Goal: Task Accomplishment & Management: Manage account settings

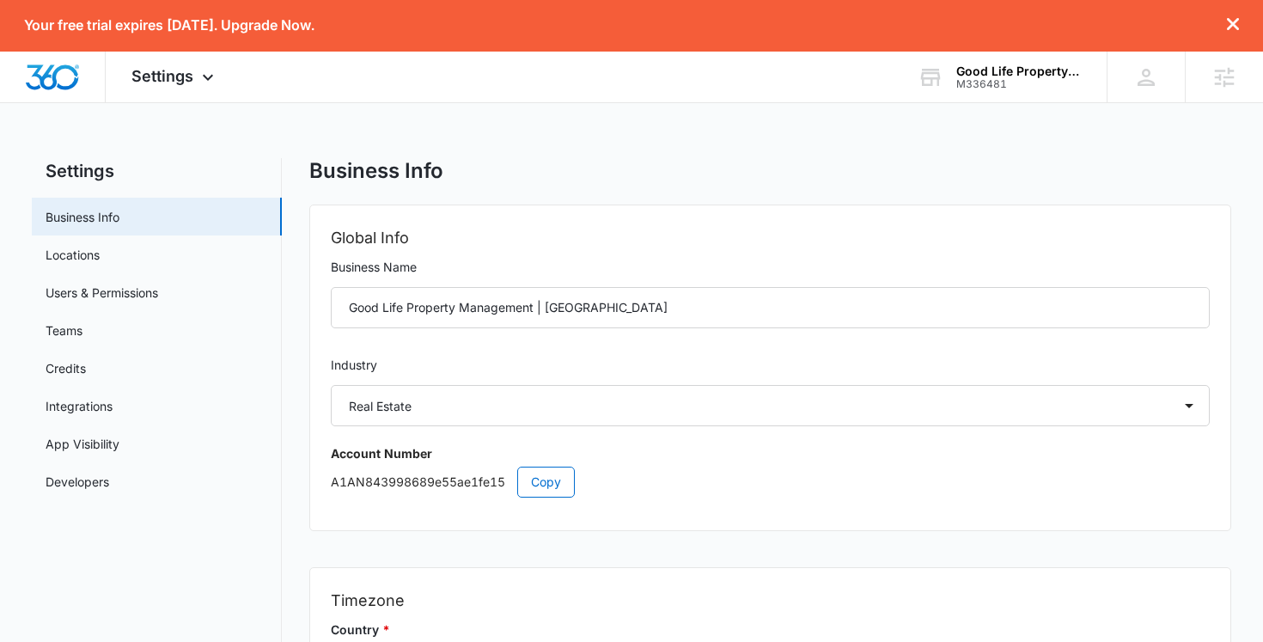
select select "35"
select select "US"
select select "America/Los_Angeles"
click at [167, 67] on span "Settings" at bounding box center [162, 76] width 62 height 18
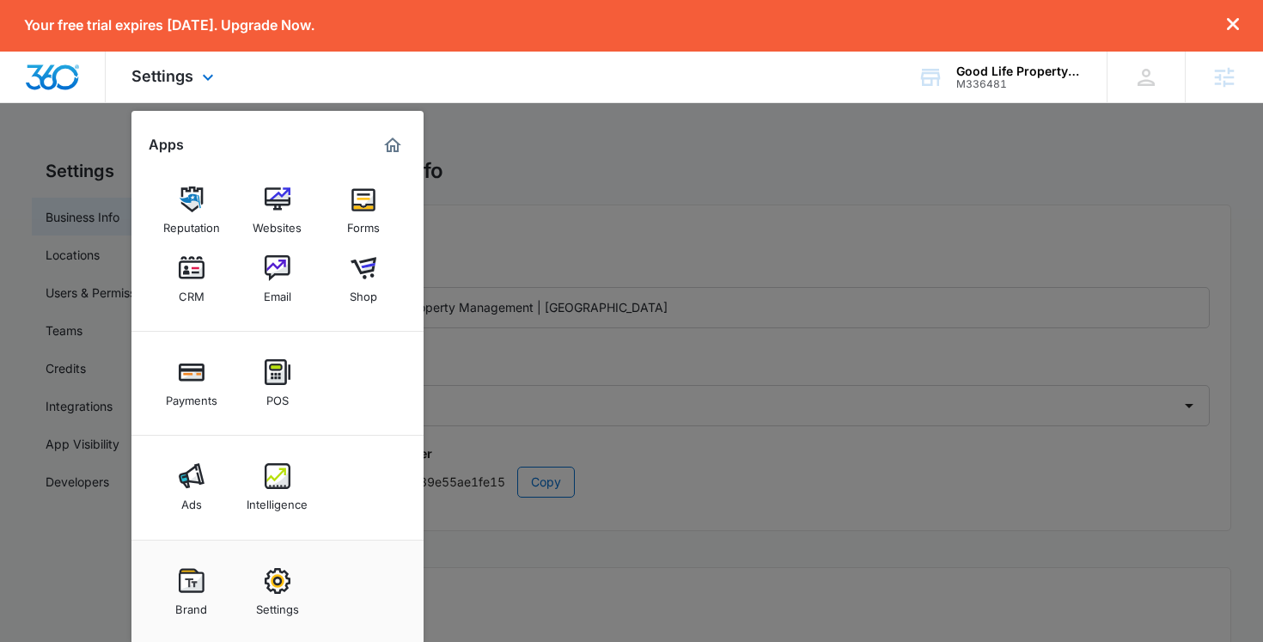
click at [393, 143] on img "Marketing 360® Dashboard" at bounding box center [392, 145] width 21 height 21
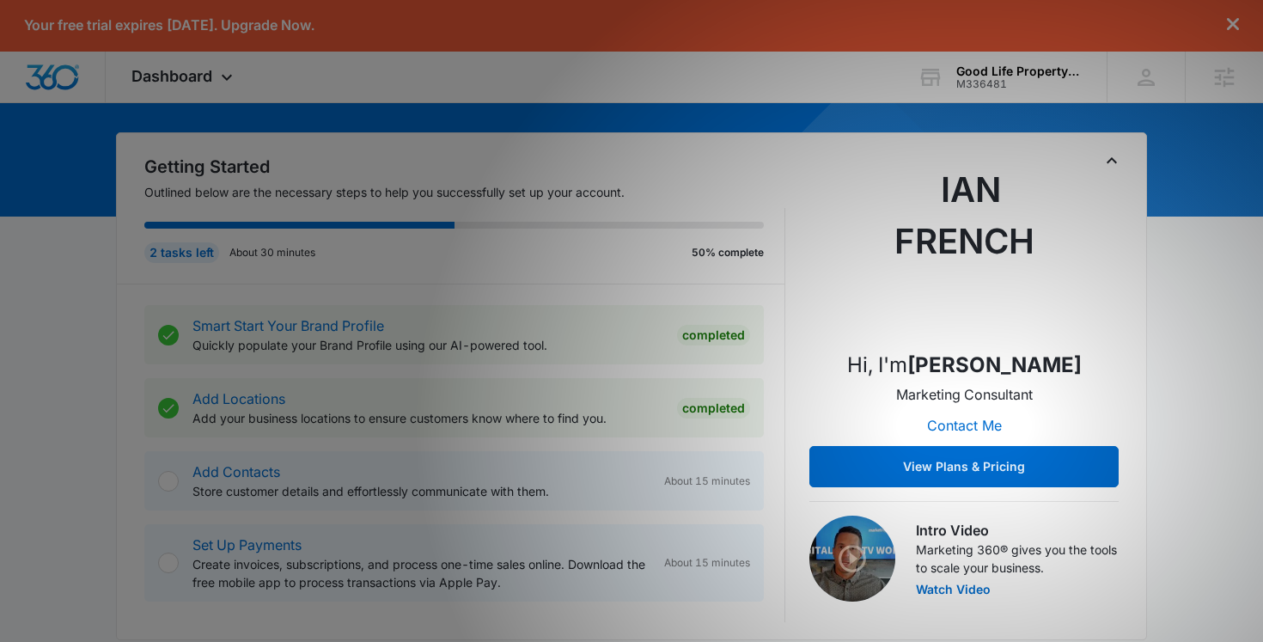
scroll to position [125, 0]
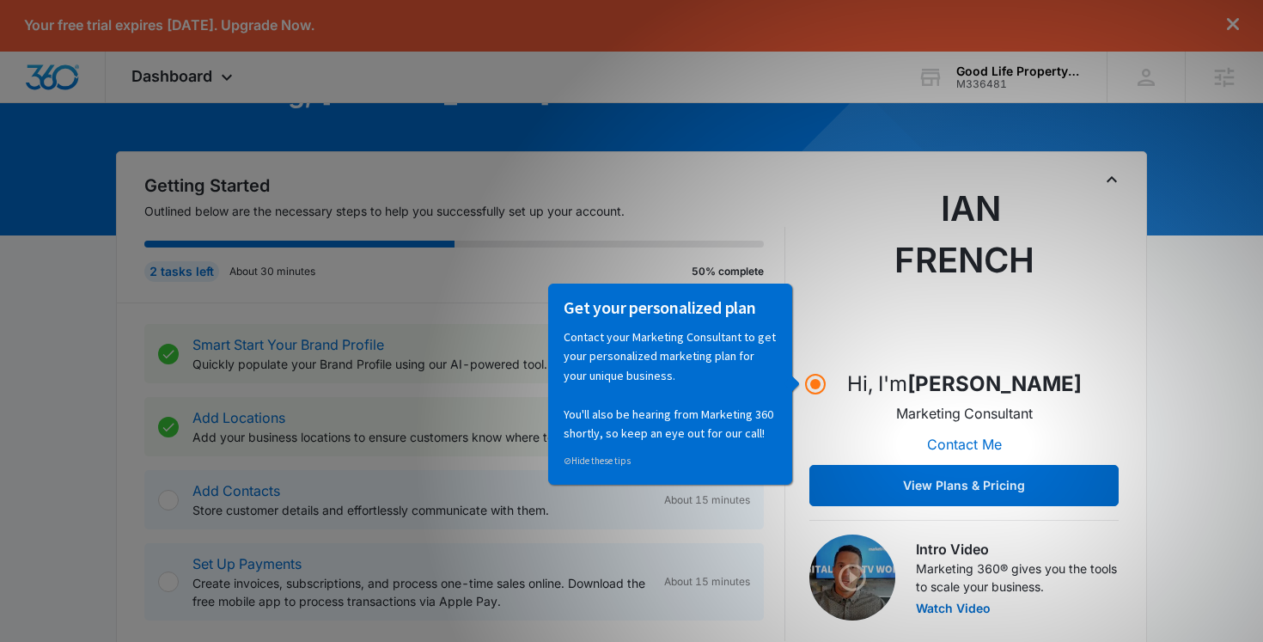
click at [836, 242] on div "Hi, I'm Ian French Marketing Consultant Contact Me View Plans & Pricing" at bounding box center [963, 344] width 309 height 323
click at [825, 381] on div "Hi, I'm Ian French Marketing Consultant Contact Me View Plans & Pricing" at bounding box center [963, 344] width 309 height 323
click at [1111, 184] on icon "Toggle Collapse" at bounding box center [1111, 179] width 21 height 21
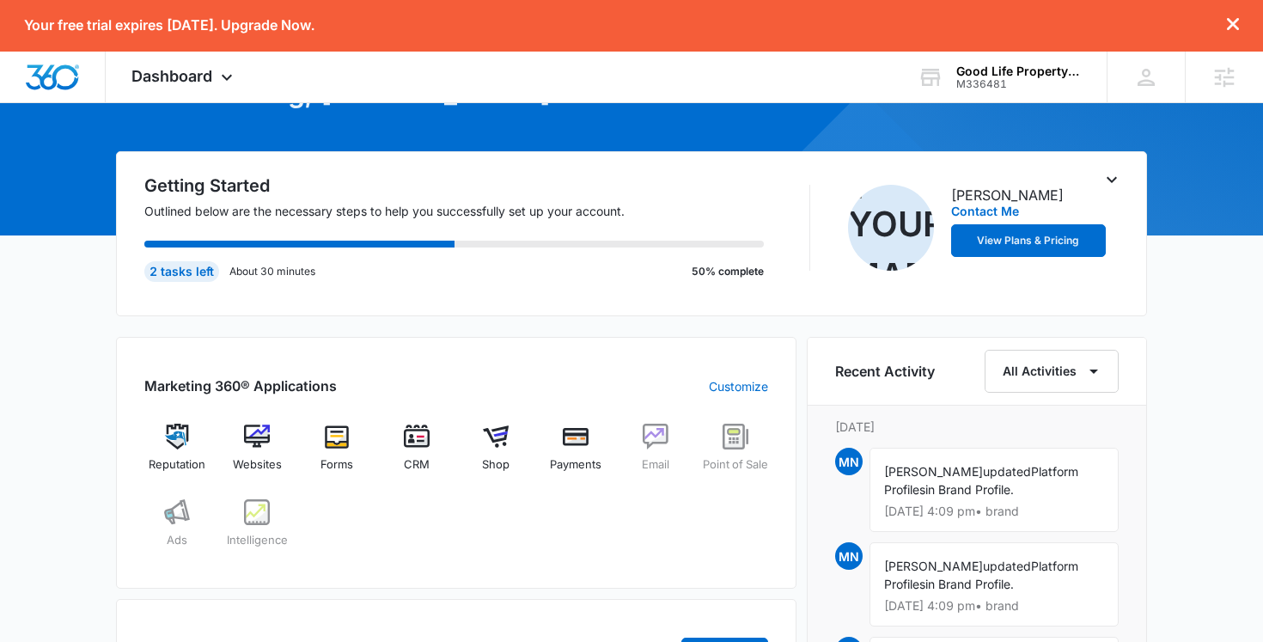
click at [1111, 183] on icon "Toggle Collapse" at bounding box center [1111, 179] width 21 height 21
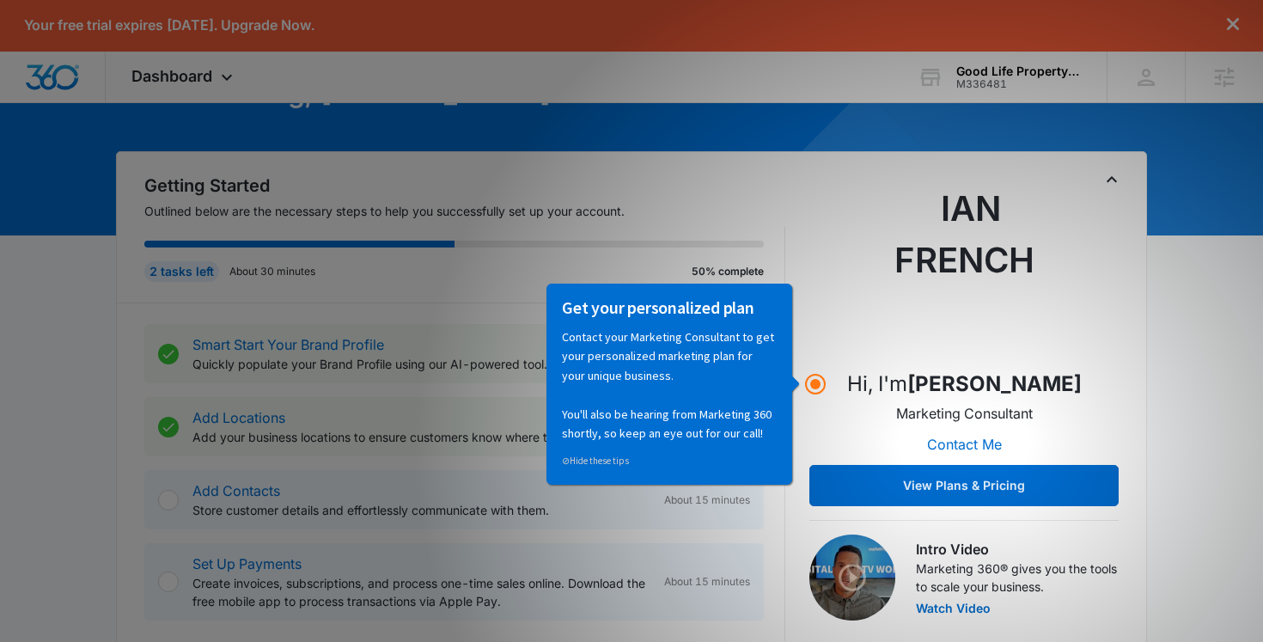
scroll to position [0, 0]
click at [1111, 183] on icon "Toggle Collapse" at bounding box center [1111, 179] width 21 height 21
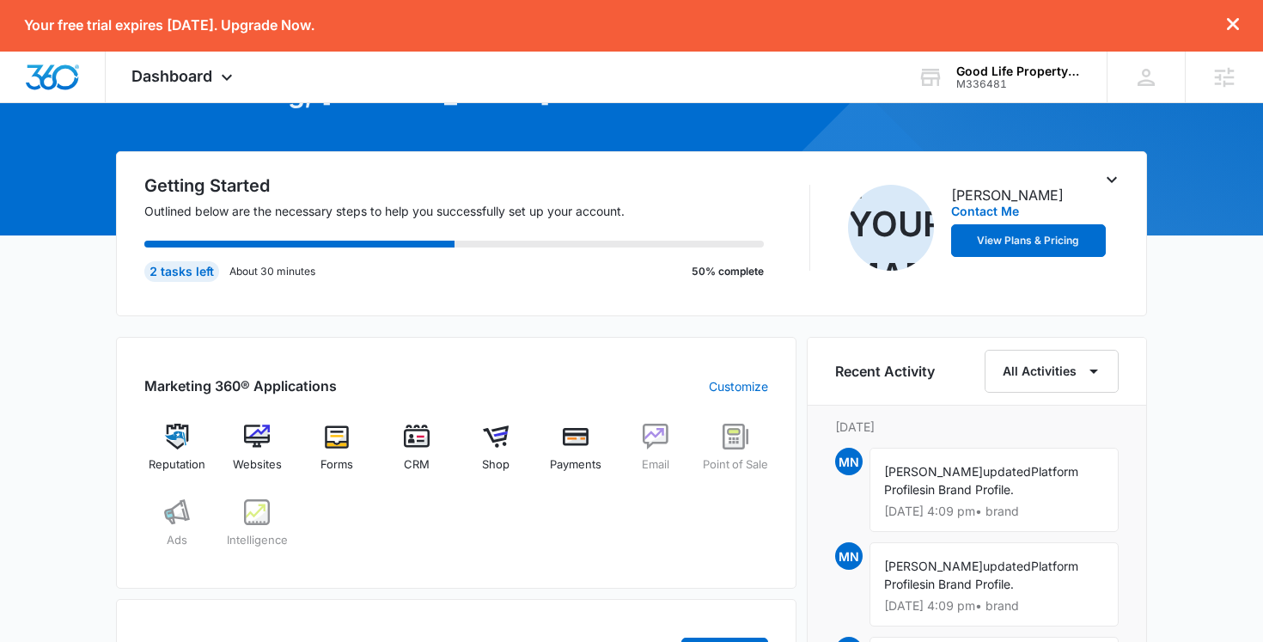
click at [1111, 183] on icon "Toggle Collapse" at bounding box center [1111, 179] width 21 height 21
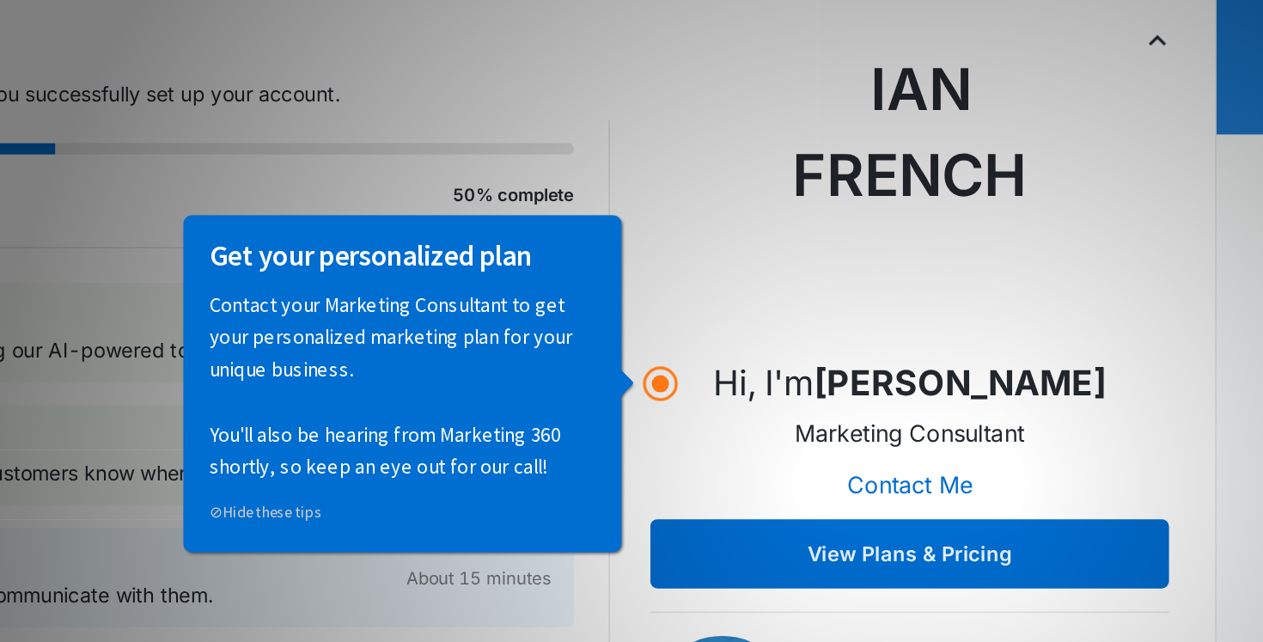
click at [1111, 179] on icon "Toggle Collapse" at bounding box center [1111, 179] width 10 height 6
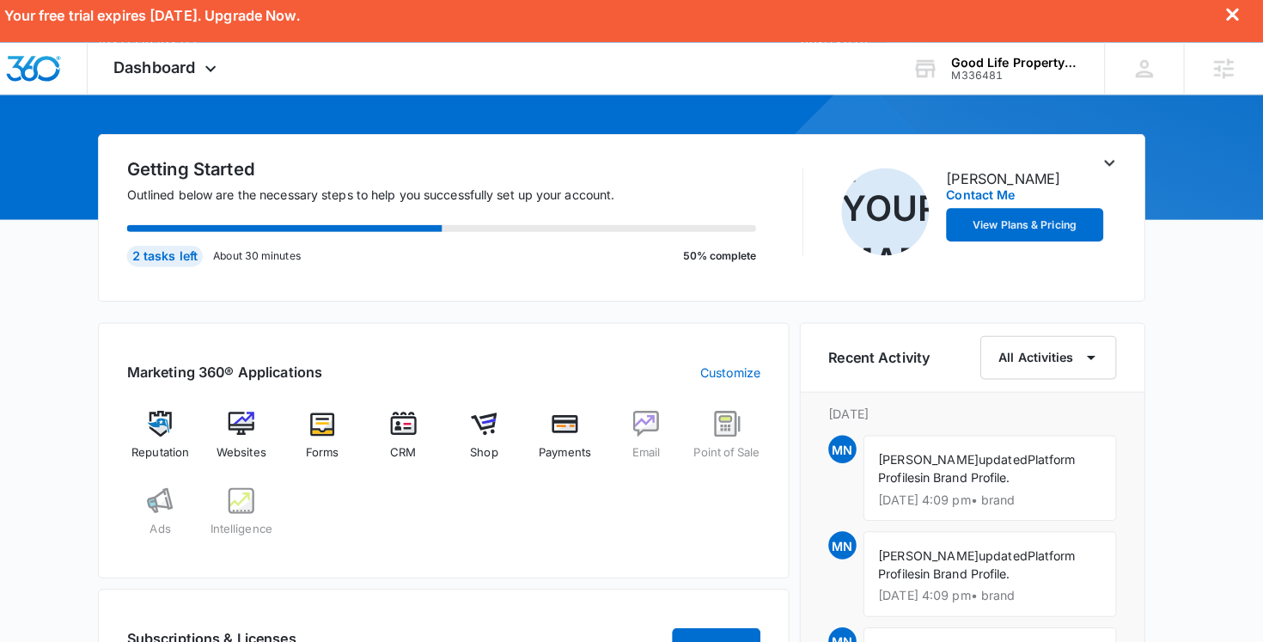
scroll to position [141, 0]
